Goal: Information Seeking & Learning: Learn about a topic

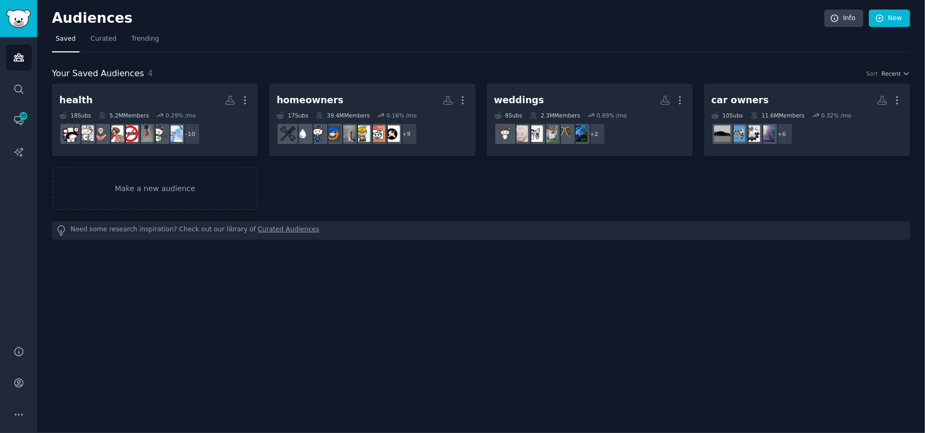
drag, startPoint x: 534, startPoint y: 46, endPoint x: 459, endPoint y: 47, distance: 75.2
click at [459, 47] on nav "Saved Curated Trending" at bounding box center [481, 42] width 858 height 22
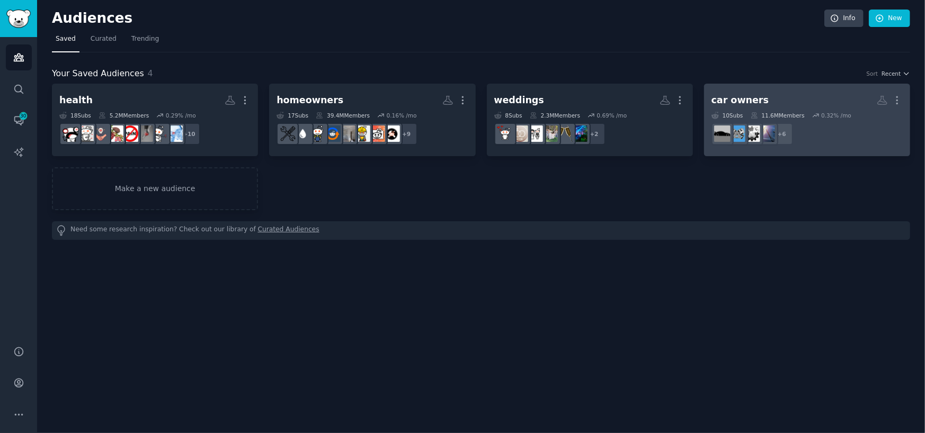
click at [733, 97] on div "car owners" at bounding box center [739, 100] width 57 height 13
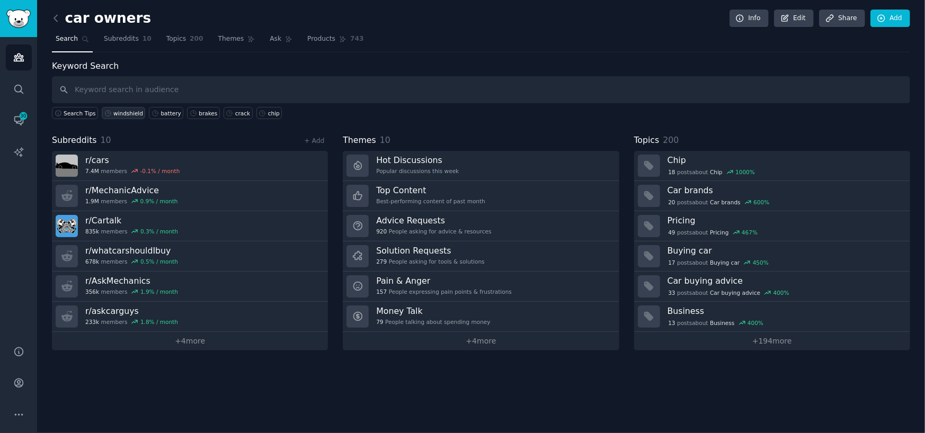
click at [127, 113] on div "windshield" at bounding box center [128, 113] width 30 height 7
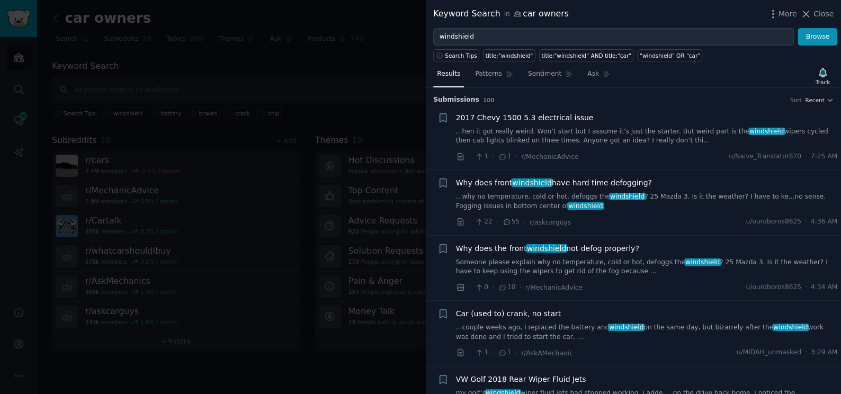
click at [571, 196] on link "...why no temperature, cold or hot, defoggs the windshield ? 25 Mazda 3. Is it …" at bounding box center [647, 201] width 382 height 19
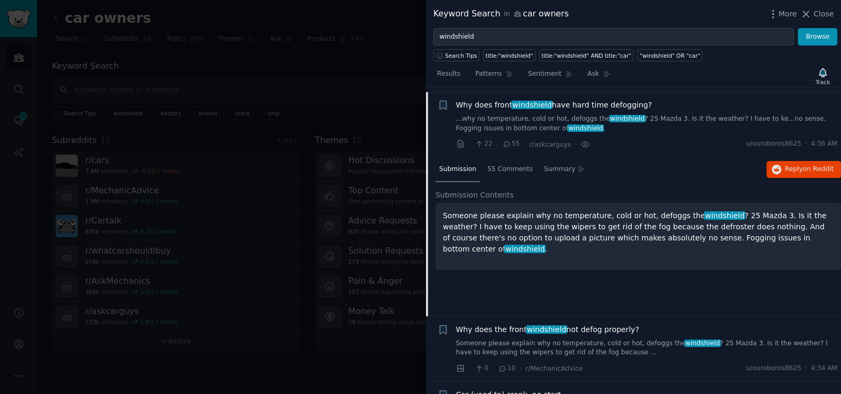
scroll to position [82, 0]
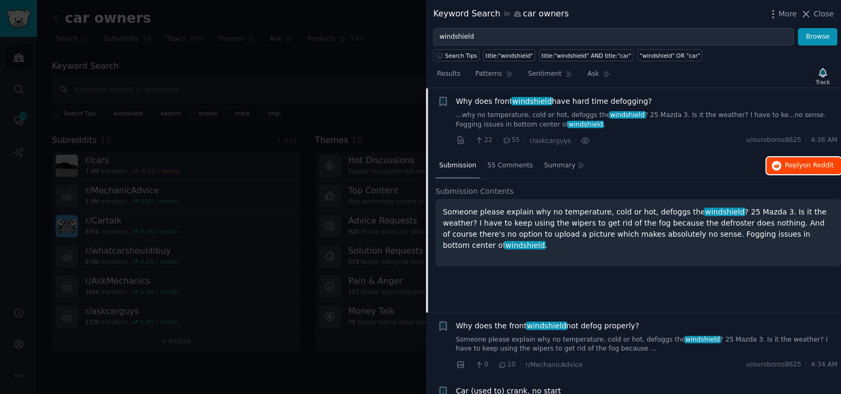
click at [803, 165] on span "on Reddit" at bounding box center [818, 165] width 31 height 7
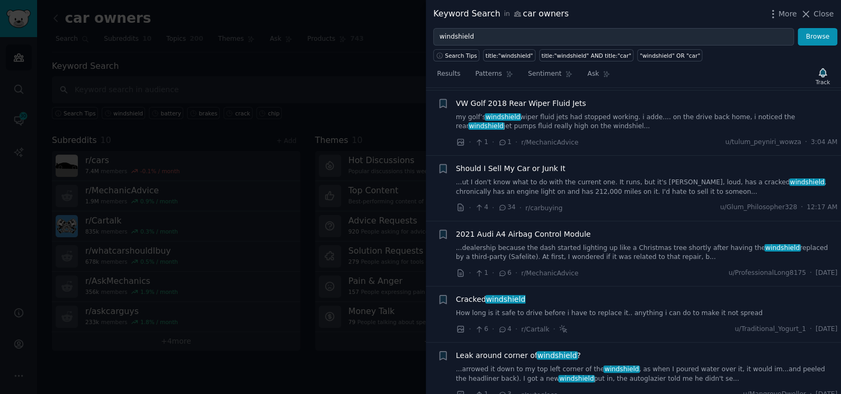
scroll to position [467, 0]
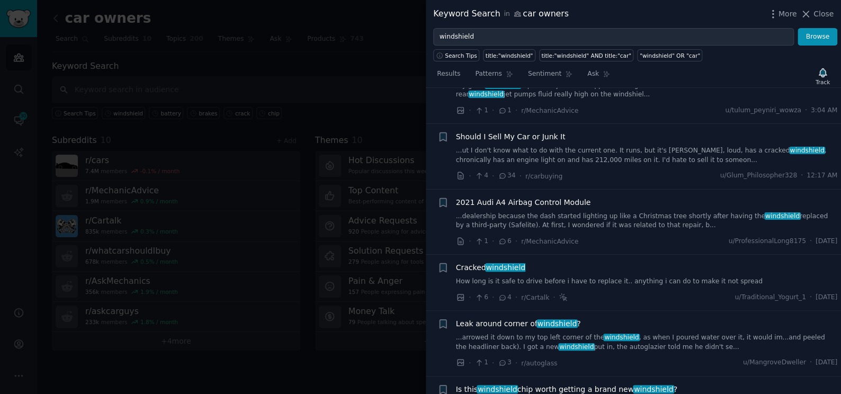
click at [633, 277] on link "How long is it safe to drive before i have to replace it.. anything i can do to…" at bounding box center [647, 282] width 382 height 10
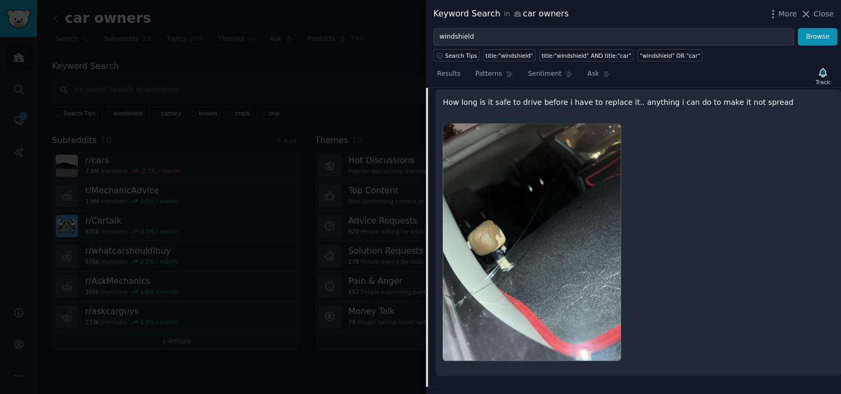
scroll to position [666, 0]
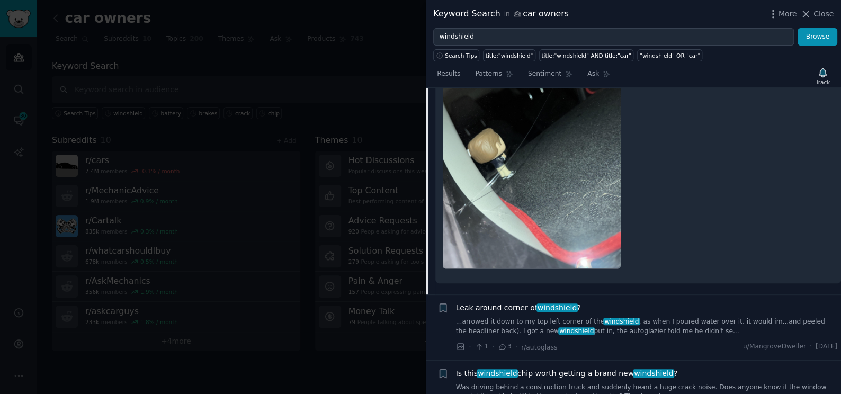
click at [635, 320] on link "...arrowed it down to my top left corner of the windshield , as when I poured w…" at bounding box center [647, 326] width 382 height 19
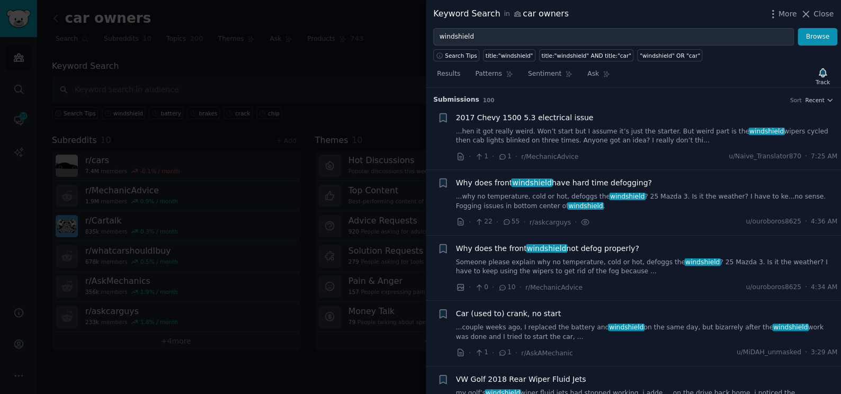
click at [489, 262] on link "Someone please explain why no temperature, cold or hot, defoggs the windshield …" at bounding box center [647, 267] width 382 height 19
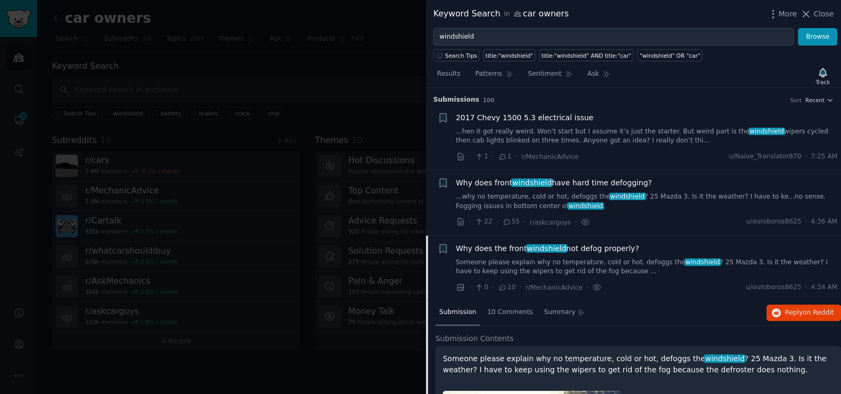
click at [340, 85] on div at bounding box center [420, 197] width 841 height 394
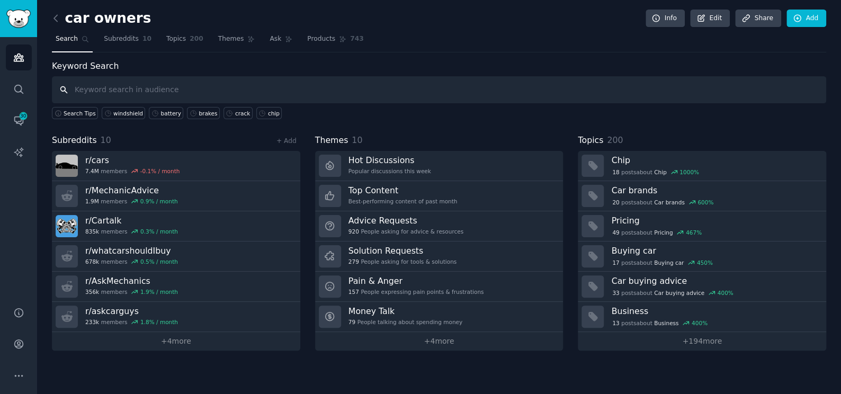
click at [281, 94] on input "text" at bounding box center [439, 89] width 774 height 27
type input "window"
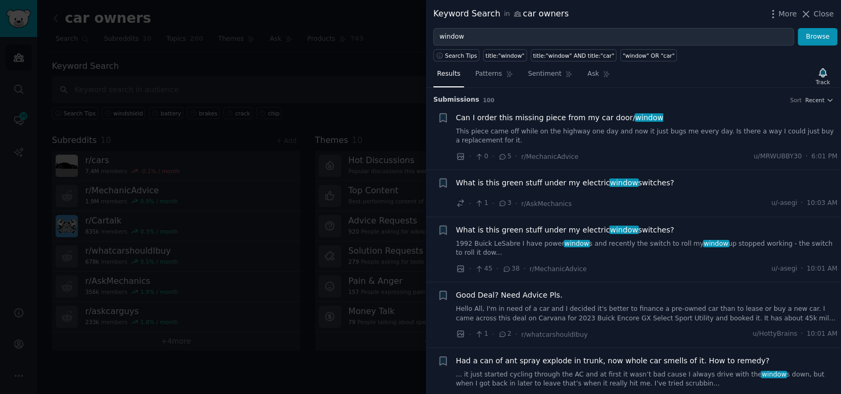
click at [401, 122] on div at bounding box center [420, 197] width 841 height 394
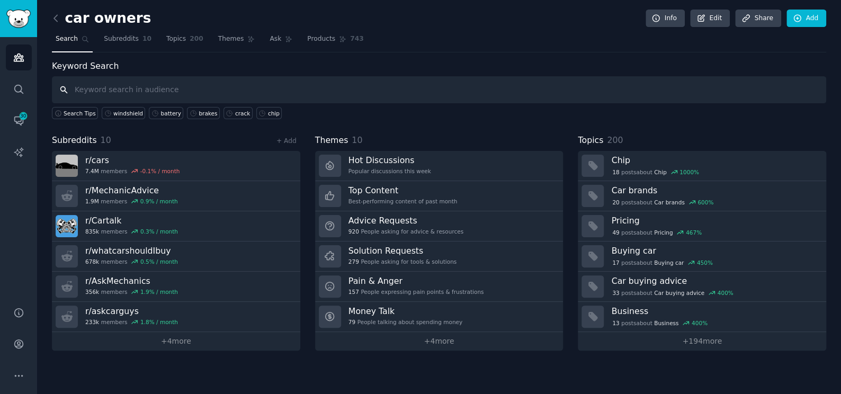
click at [468, 92] on input "text" at bounding box center [439, 89] width 774 height 27
type input "ADAS"
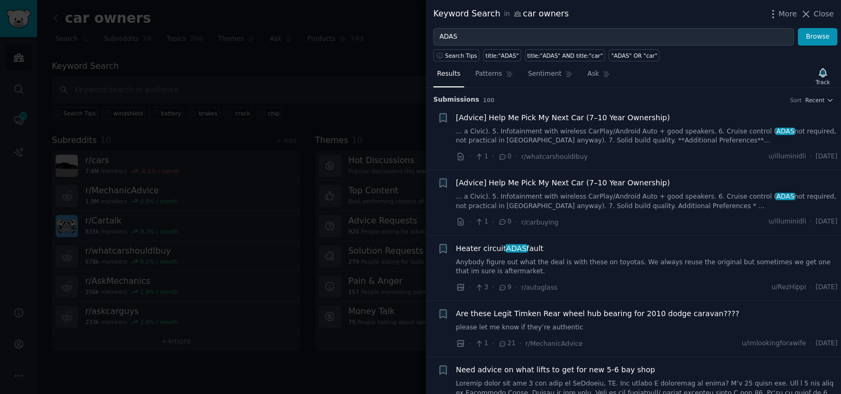
click at [355, 88] on div at bounding box center [420, 197] width 841 height 394
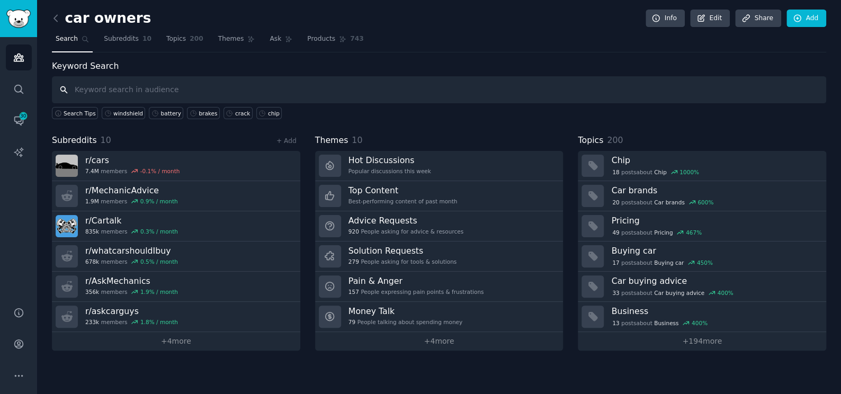
click at [280, 88] on input "text" at bounding box center [439, 89] width 774 height 27
type input "Windshield"
